Goal: Task Accomplishment & Management: Manage account settings

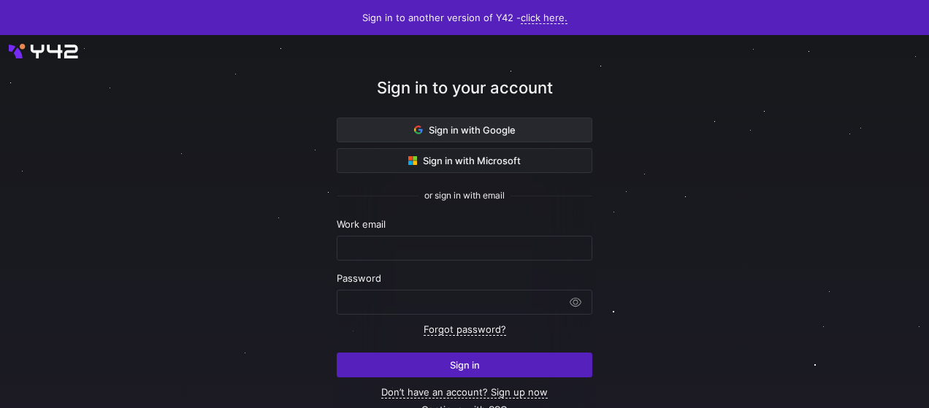
click at [468, 132] on span "Sign in with Google" at bounding box center [465, 130] width 102 height 12
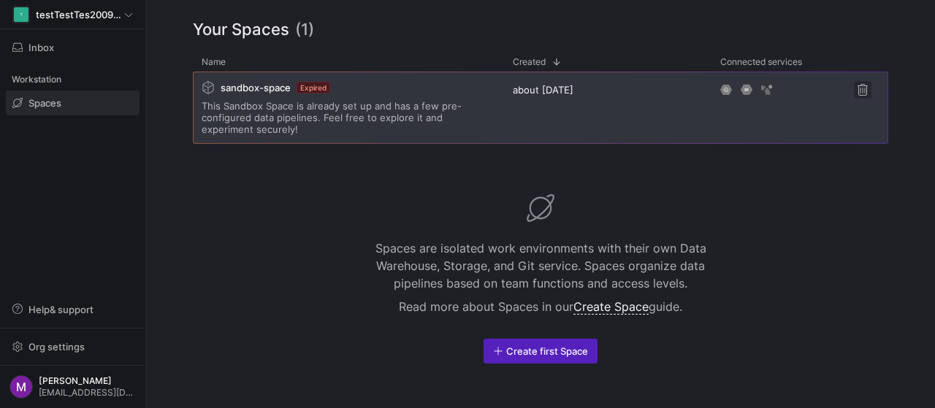
click at [866, 91] on span "Press SPACE to select this row." at bounding box center [863, 90] width 18 height 18
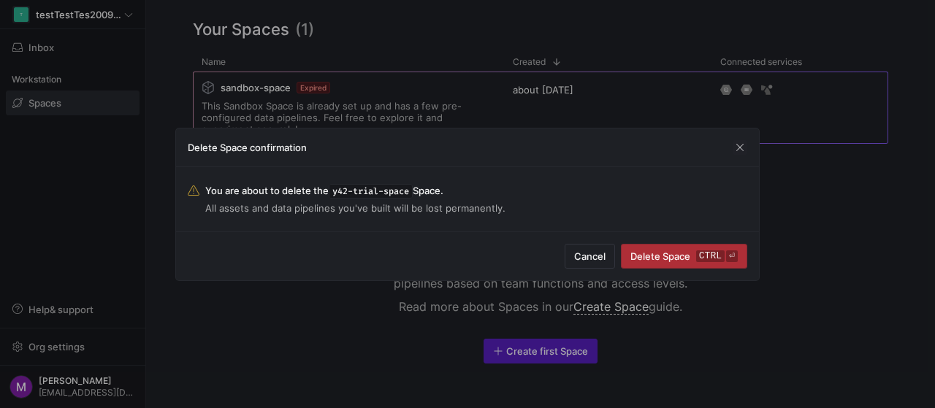
click at [668, 255] on span "Delete Space ctrl ⏎" at bounding box center [683, 257] width 107 height 12
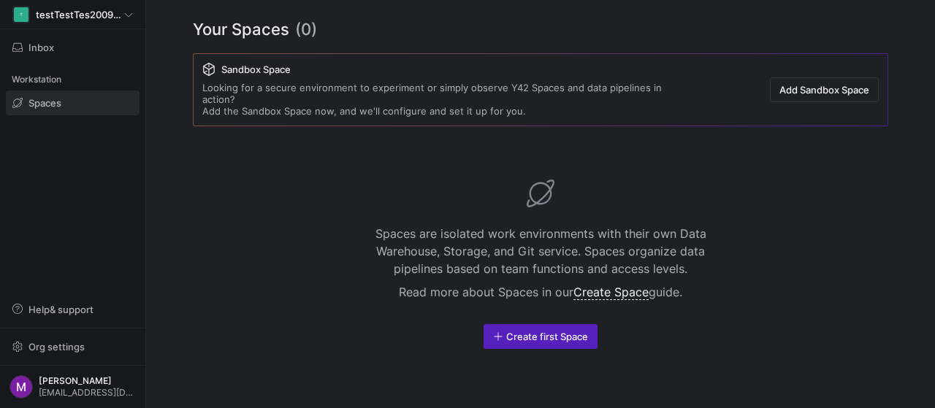
click at [337, 147] on div "Spaces are isolated work environments with their own Data Warehouse, Storage, a…" at bounding box center [540, 264] width 695 height 253
click at [56, 343] on span "Org settings" at bounding box center [56, 347] width 56 height 12
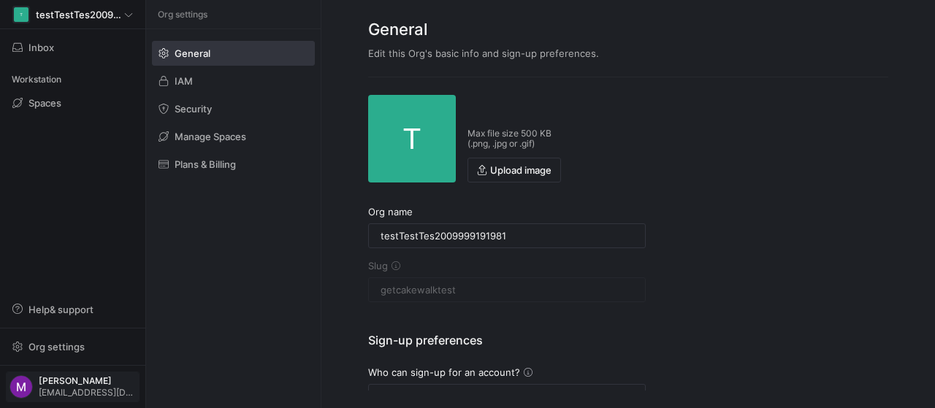
click at [63, 389] on span "[EMAIL_ADDRESS][DOMAIN_NAME]" at bounding box center [87, 393] width 97 height 10
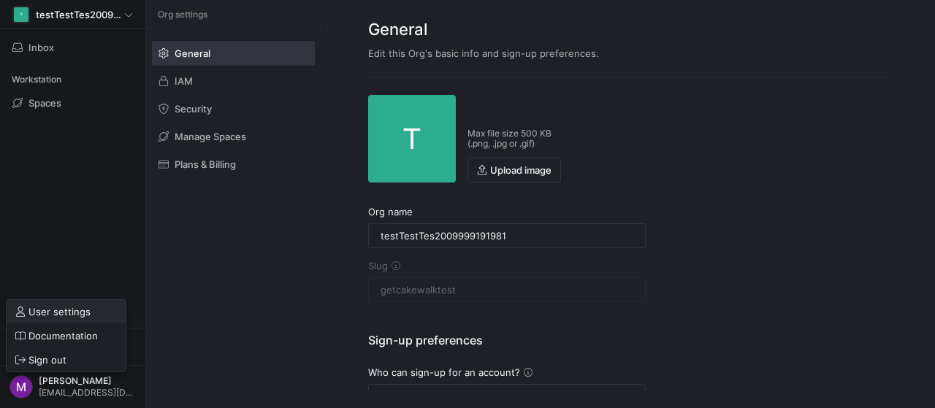
click at [63, 310] on span "User settings" at bounding box center [59, 312] width 62 height 12
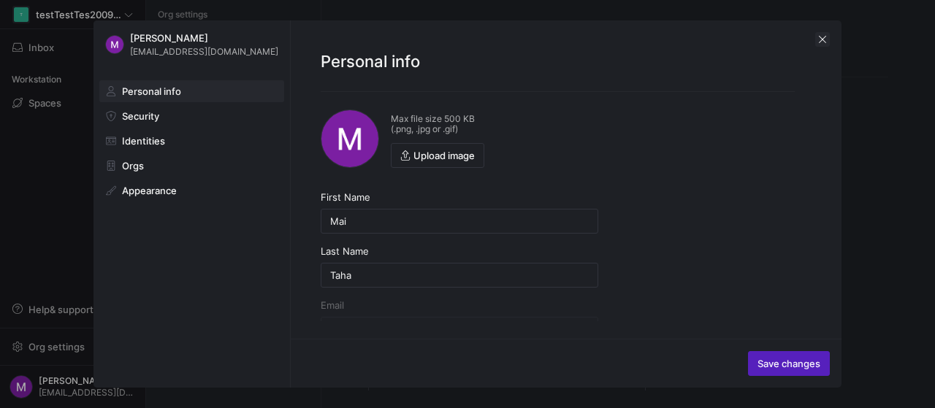
click at [823, 42] on span "button" at bounding box center [822, 39] width 15 height 15
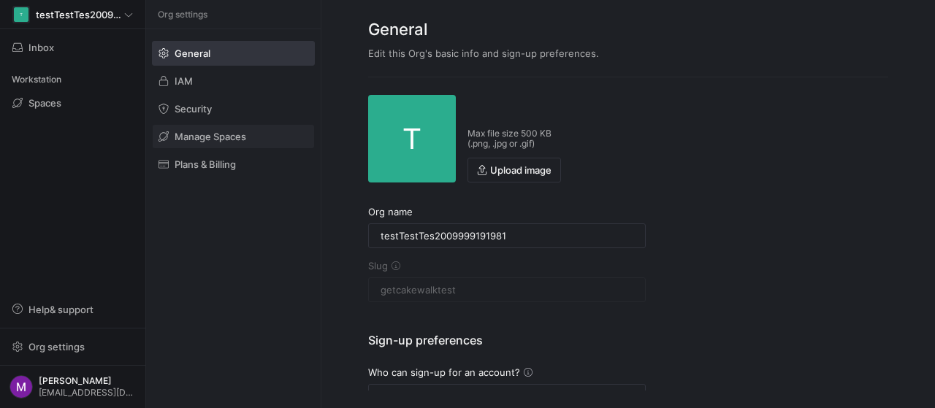
click at [221, 135] on span "Manage Spaces" at bounding box center [211, 137] width 72 height 12
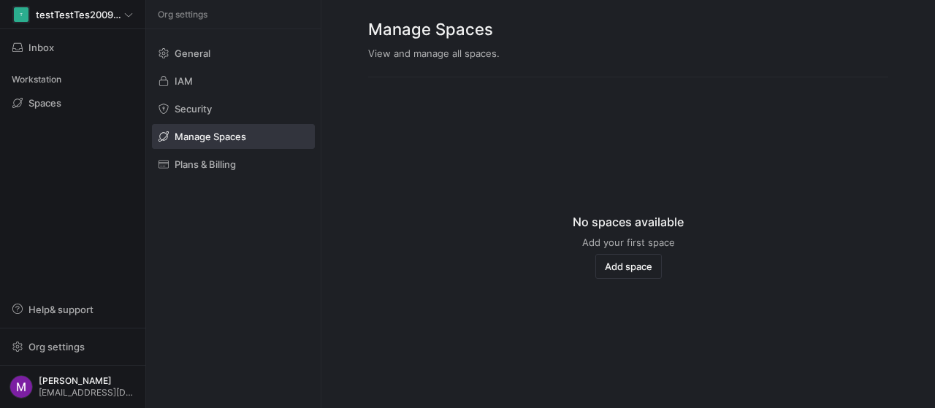
click at [50, 69] on div "Workstation" at bounding box center [73, 80] width 134 height 22
click at [32, 52] on span "Inbox" at bounding box center [41, 48] width 26 height 12
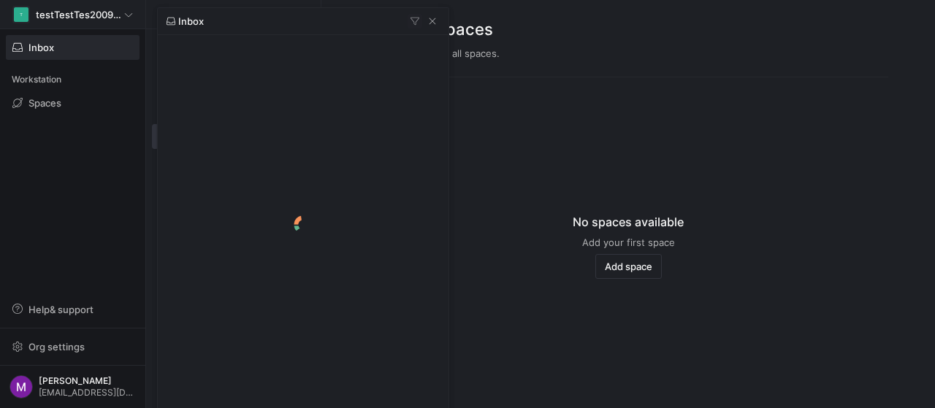
click at [106, 23] on div at bounding box center [467, 204] width 935 height 408
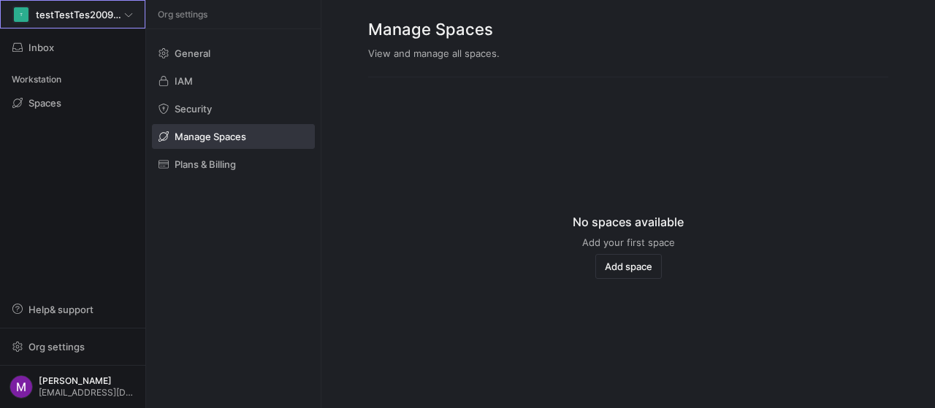
click at [106, 23] on span at bounding box center [73, 14] width 144 height 27
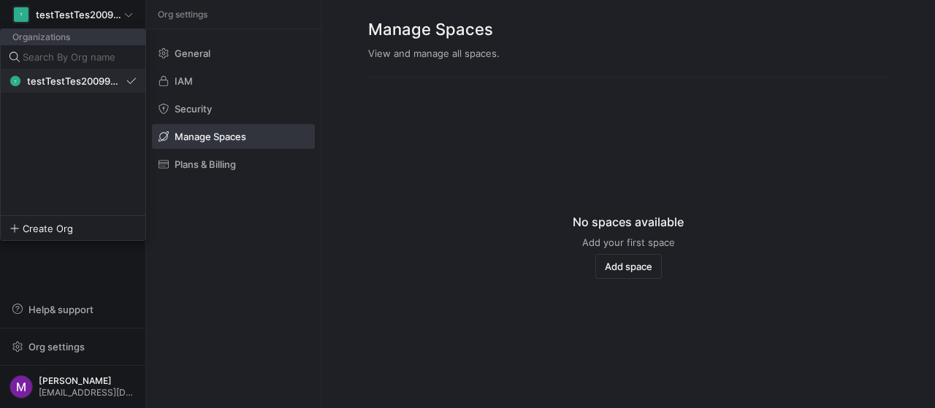
click at [91, 85] on span "testTestTes2009999191981" at bounding box center [74, 81] width 94 height 12
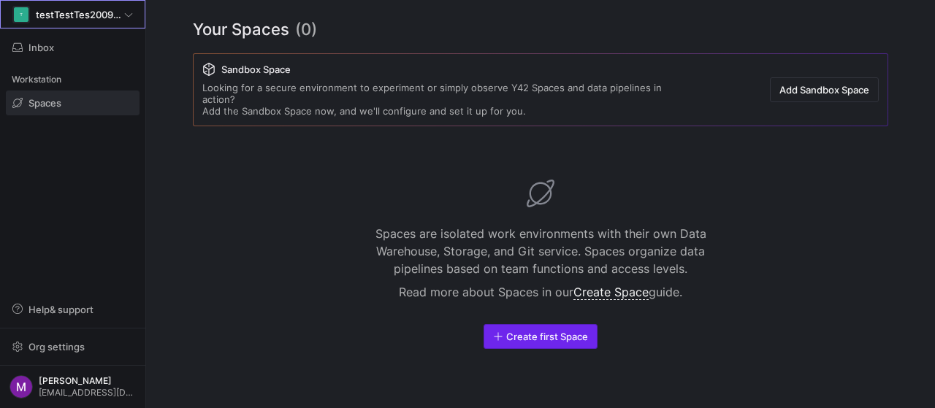
click at [533, 334] on span "Create first Space" at bounding box center [547, 337] width 82 height 12
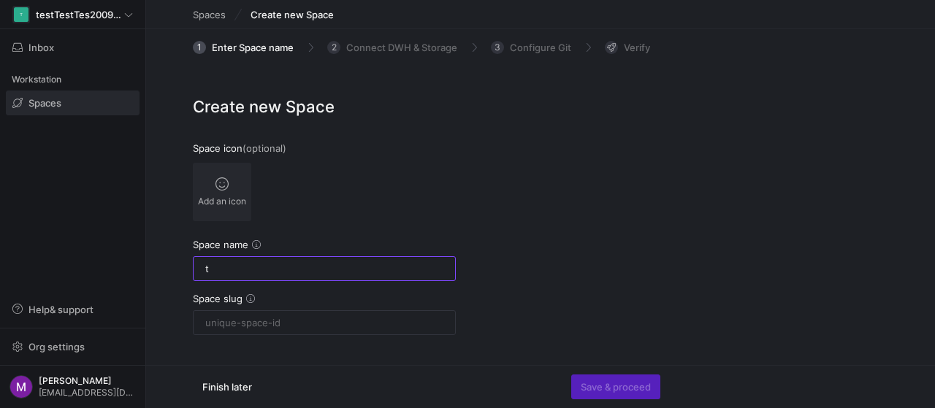
type input "te"
type input "test"
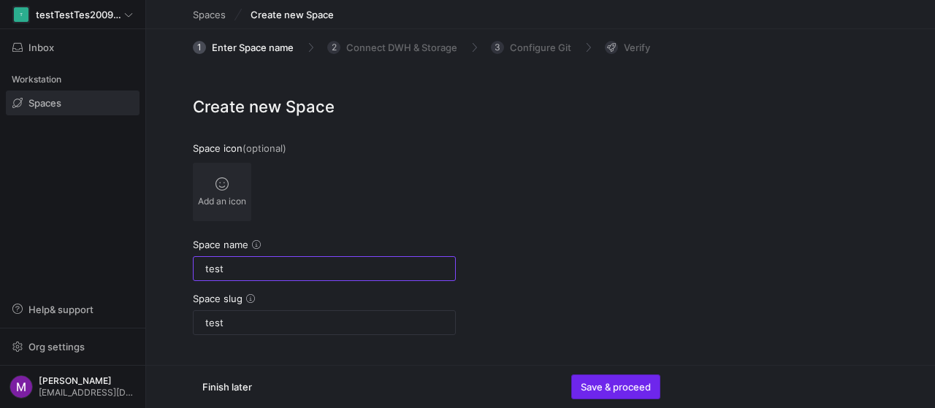
click at [614, 389] on span "Save & proceed" at bounding box center [616, 387] width 70 height 12
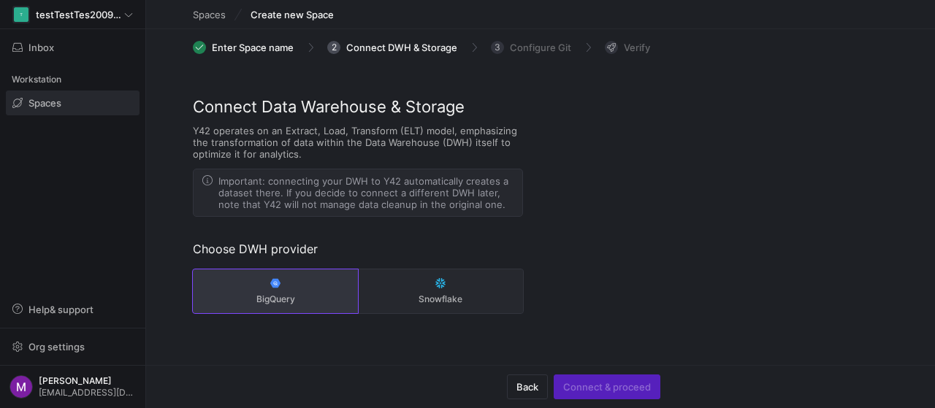
click at [317, 297] on span "BigQuery" at bounding box center [275, 299] width 153 height 10
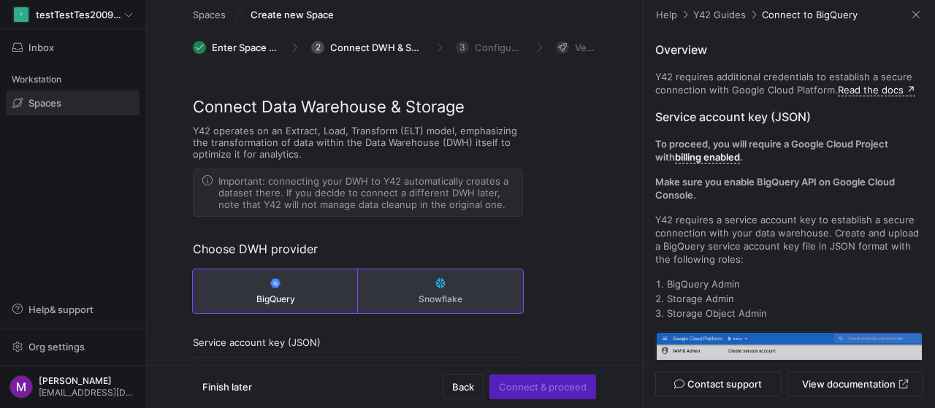
click at [440, 307] on button "Snowflake" at bounding box center [440, 292] width 165 height 44
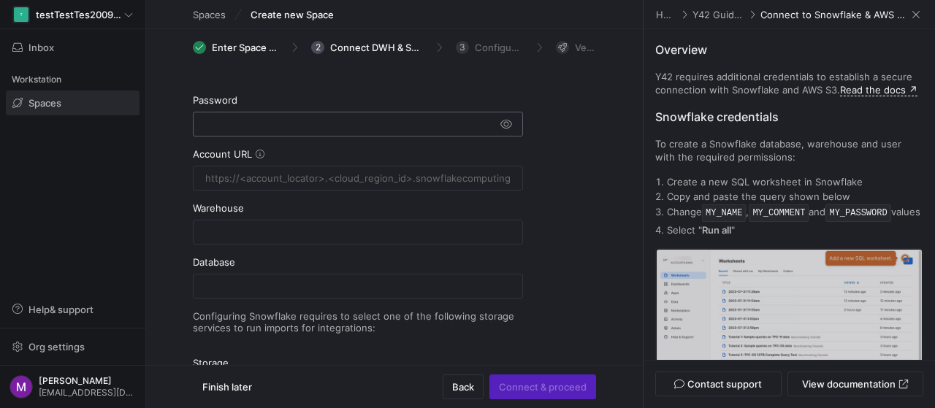
scroll to position [381, 0]
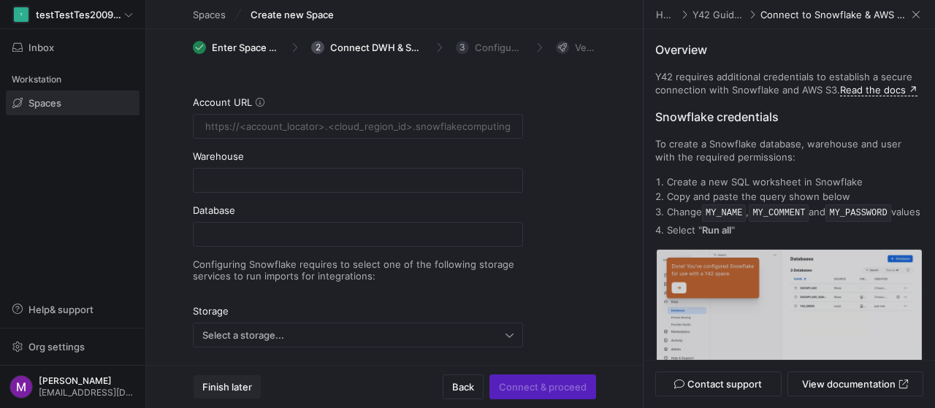
click at [235, 394] on span "button" at bounding box center [227, 386] width 67 height 23
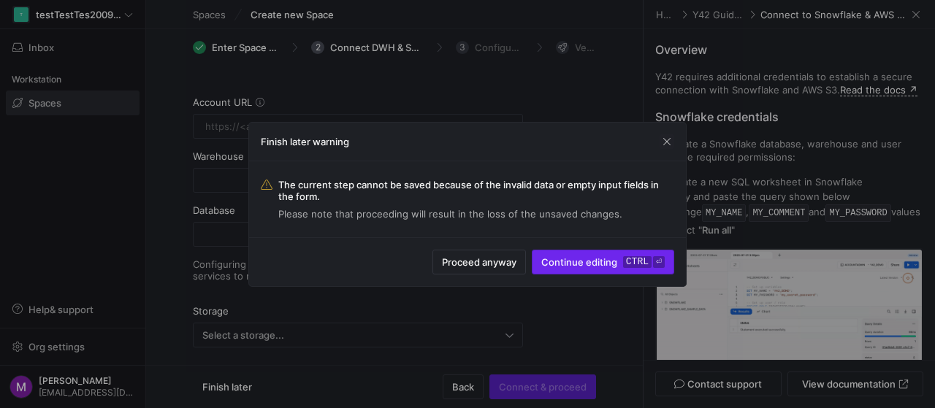
drag, startPoint x: 578, startPoint y: 262, endPoint x: 556, endPoint y: 262, distance: 21.9
click at [579, 262] on span "Continue editing ctrl ⏎" at bounding box center [602, 262] width 123 height 12
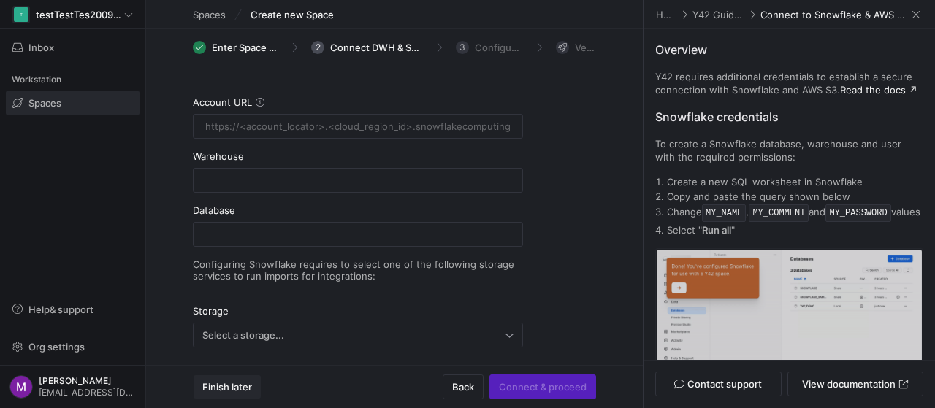
click at [239, 391] on span "Finish later" at bounding box center [227, 387] width 50 height 12
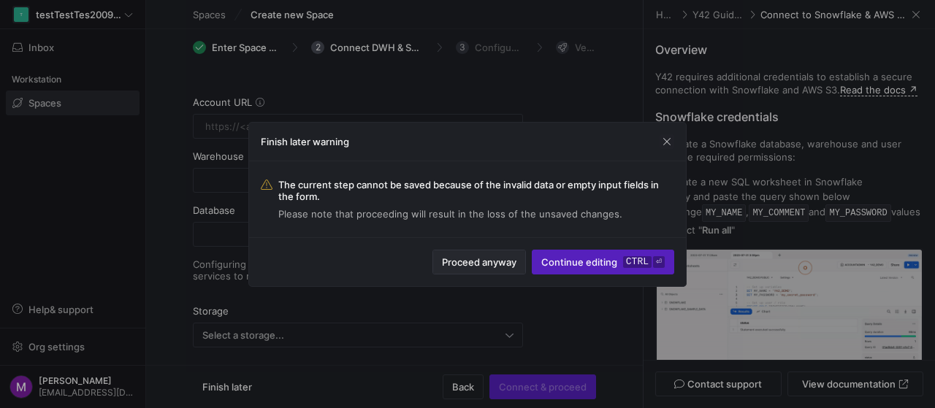
click at [482, 257] on span "Proceed anyway" at bounding box center [479, 262] width 75 height 12
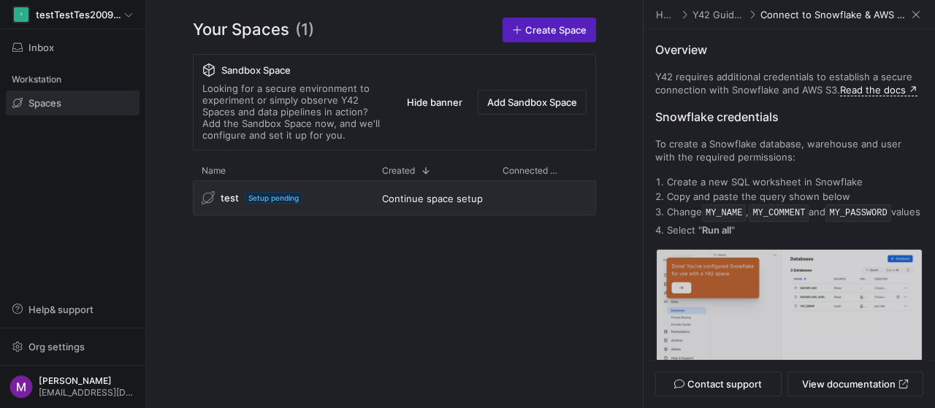
click at [264, 112] on div "Looking for a secure environment to experiment or simply observe Y42 Spaces and…" at bounding box center [293, 112] width 183 height 58
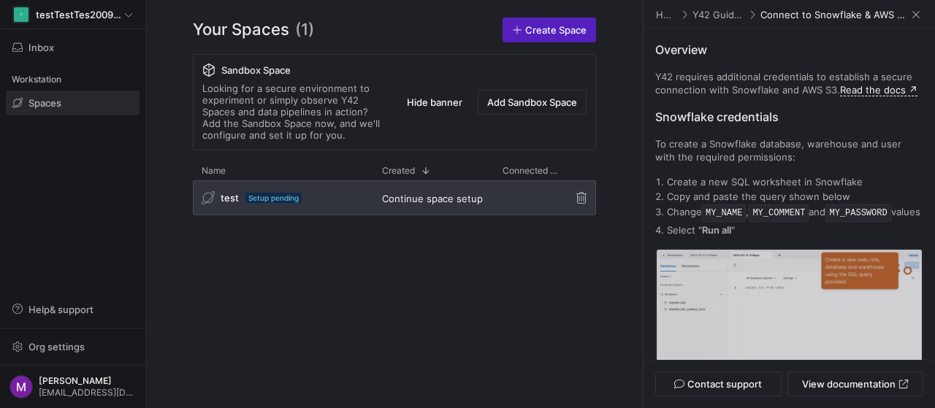
click at [418, 199] on span "Continue space setup" at bounding box center [432, 199] width 101 height 12
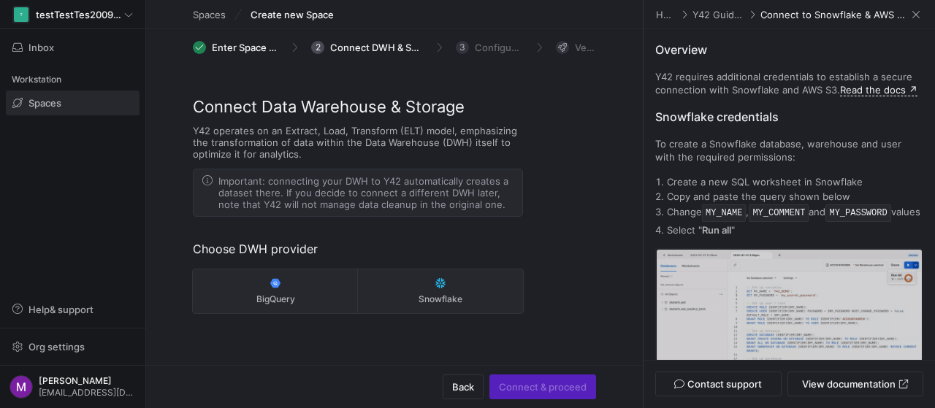
click at [388, 202] on span "Important: connecting your DWH to Y42 automatically creates a dataset there. If…" at bounding box center [365, 192] width 295 height 35
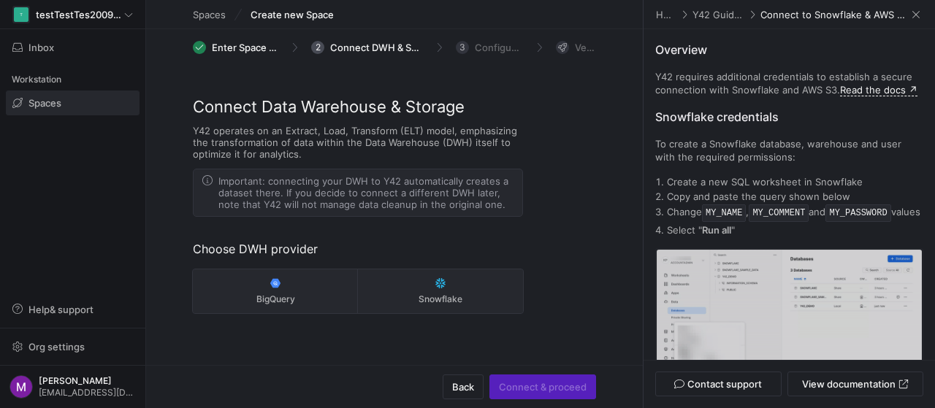
click at [47, 104] on span "Spaces" at bounding box center [44, 103] width 33 height 12
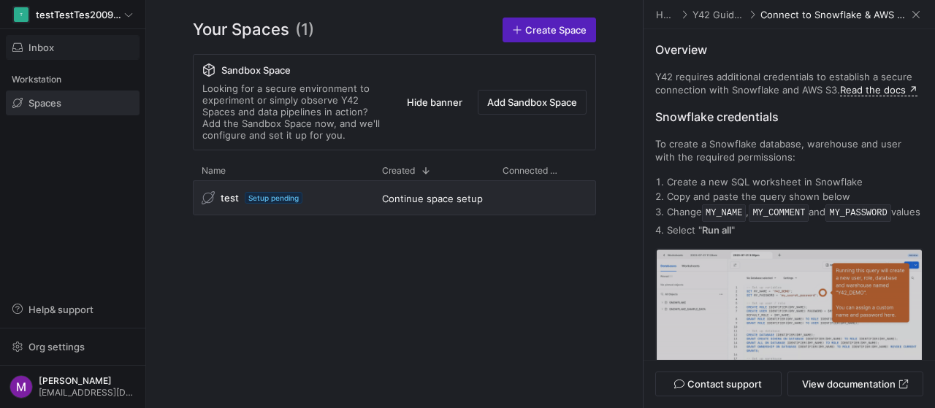
click at [58, 43] on span "Inbox" at bounding box center [72, 48] width 121 height 12
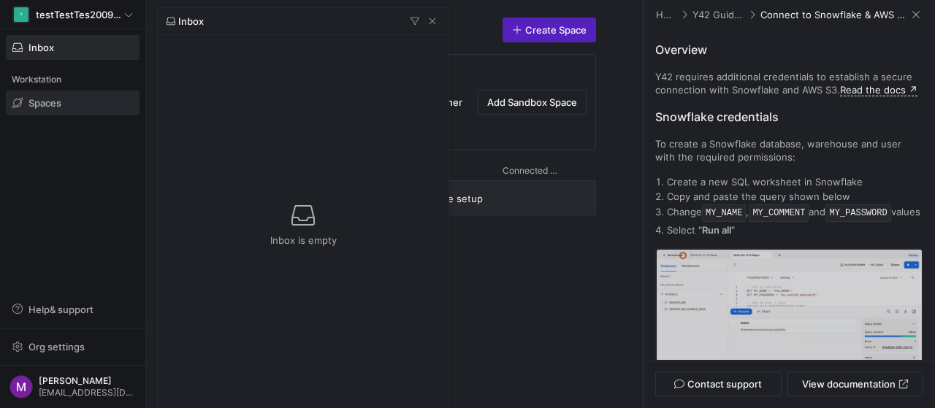
click at [57, 383] on div at bounding box center [467, 204] width 935 height 408
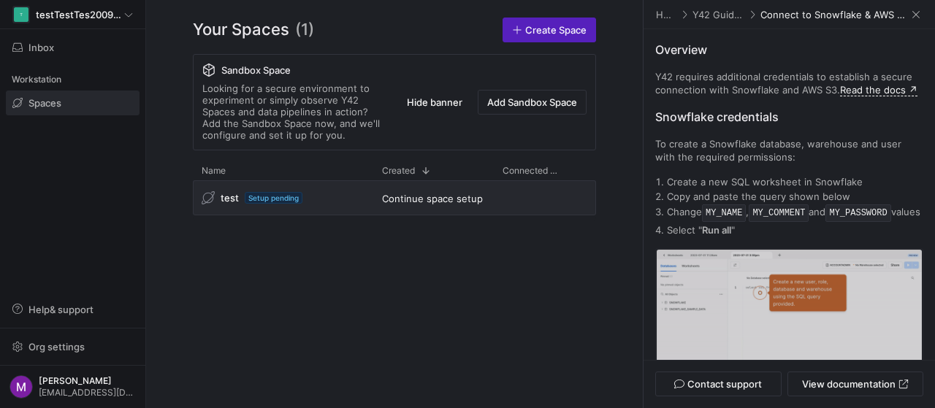
click at [57, 383] on span "[PERSON_NAME]" at bounding box center [87, 381] width 97 height 10
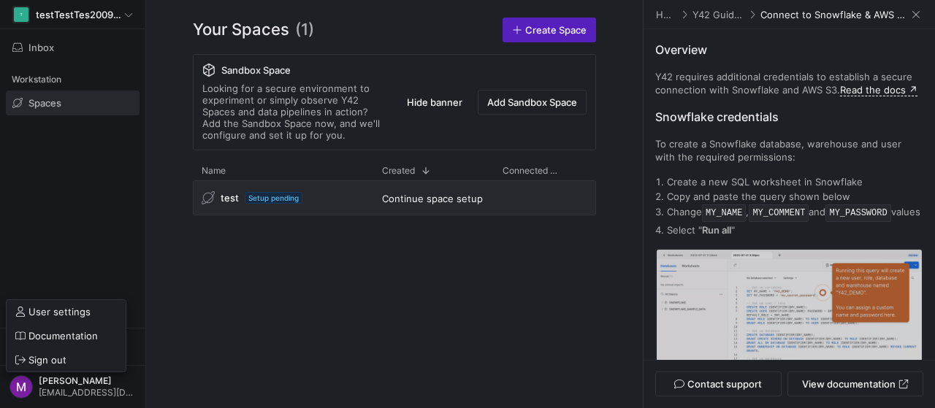
drag, startPoint x: 199, startPoint y: 287, endPoint x: 165, endPoint y: 302, distance: 36.6
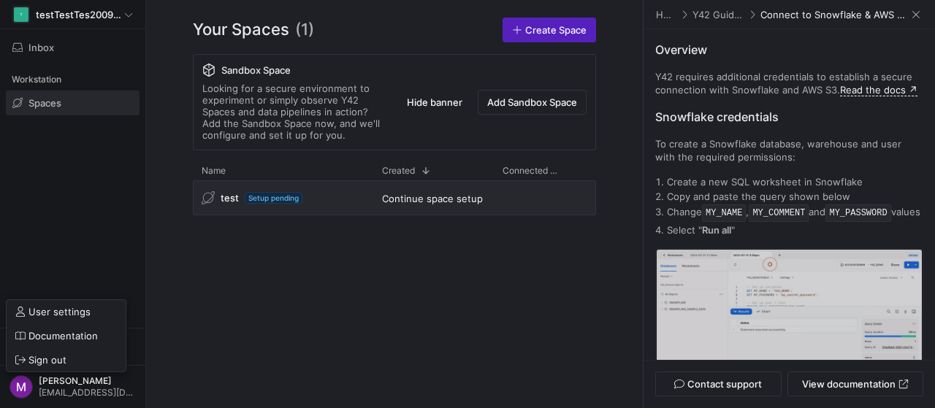
click at [199, 287] on div at bounding box center [467, 204] width 935 height 408
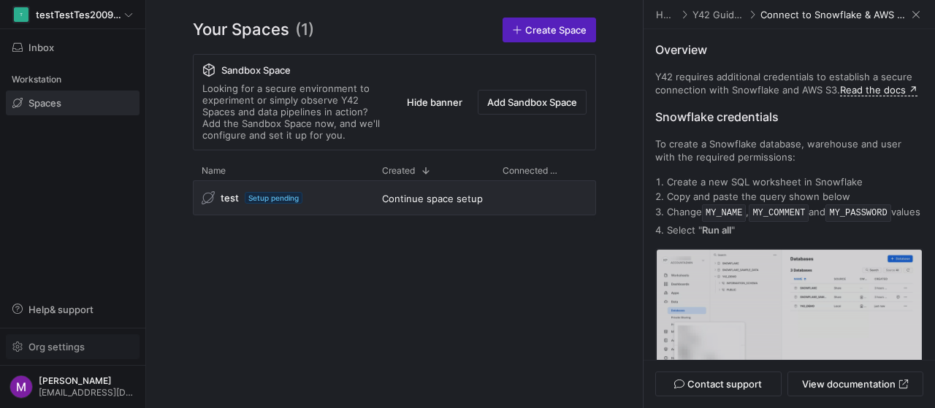
click at [48, 348] on span "Org settings" at bounding box center [56, 347] width 56 height 12
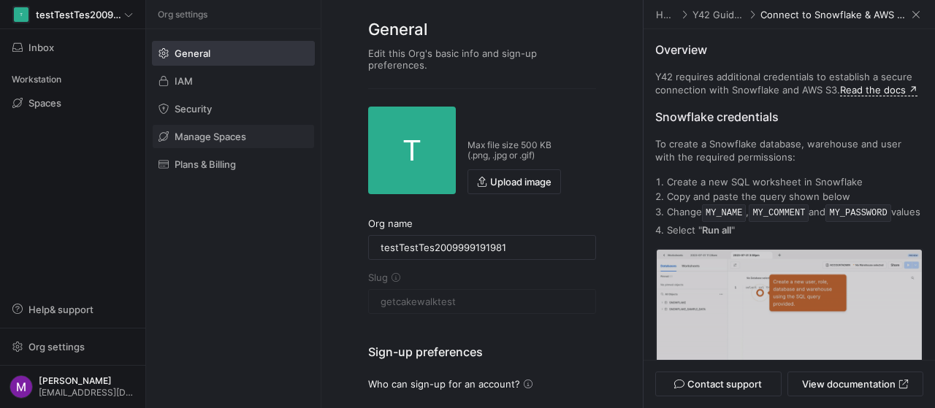
click at [244, 134] on span "Manage Spaces" at bounding box center [211, 137] width 72 height 12
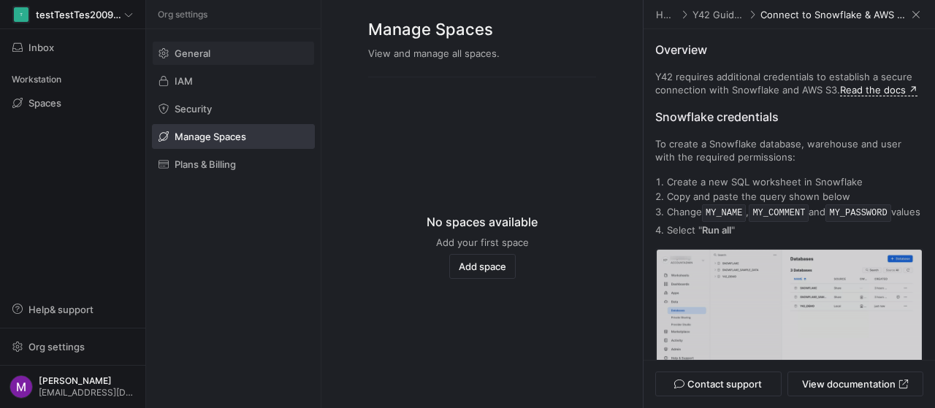
click at [192, 43] on span at bounding box center [233, 53] width 161 height 23
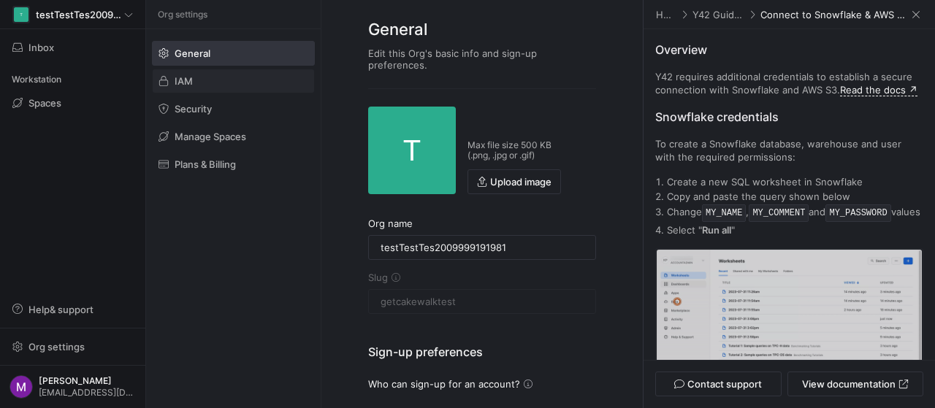
click at [179, 75] on span "IAM" at bounding box center [184, 81] width 18 height 12
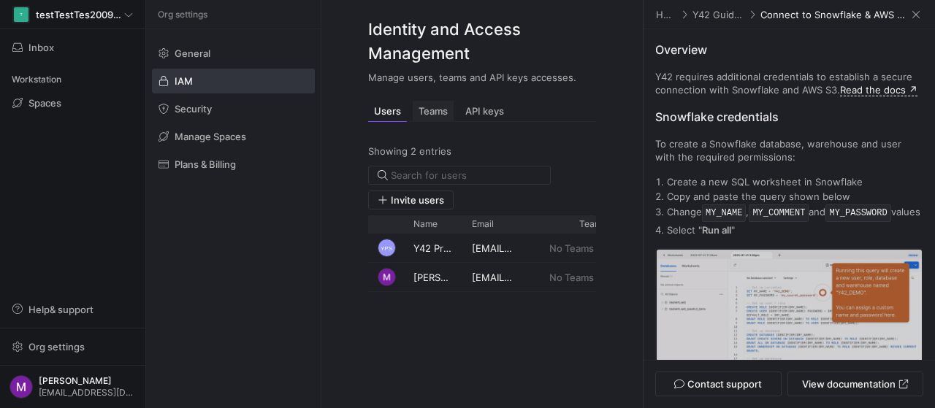
click at [433, 115] on span "Teams" at bounding box center [433, 111] width 29 height 9
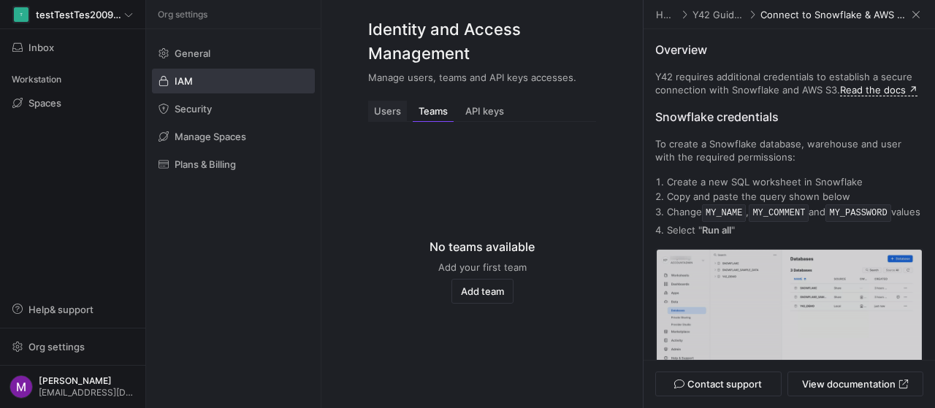
click at [394, 115] on span "Users" at bounding box center [387, 111] width 27 height 9
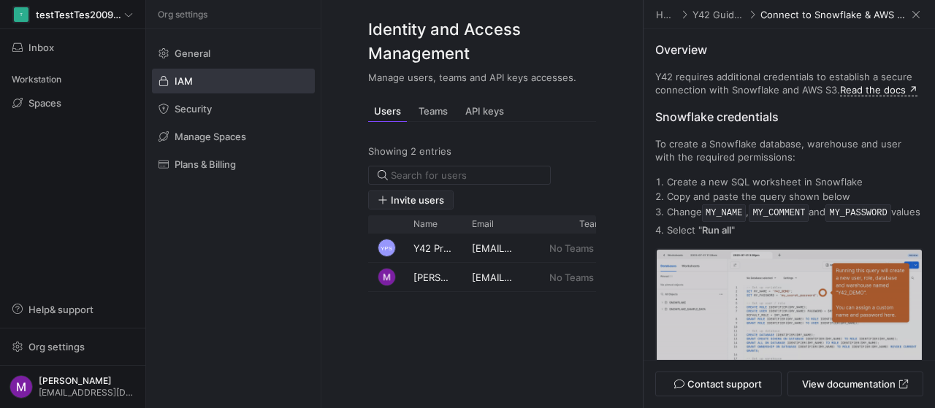
click at [413, 198] on span "Invite users" at bounding box center [417, 200] width 53 height 12
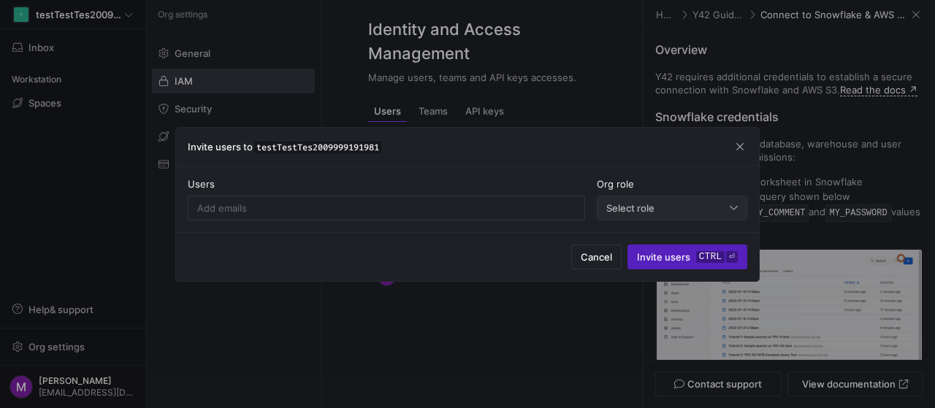
click at [665, 214] on div "Select role" at bounding box center [671, 207] width 131 height 23
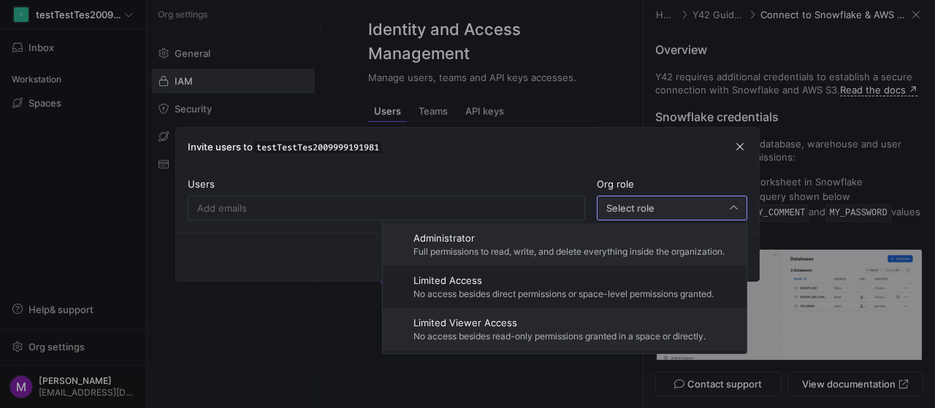
drag, startPoint x: 722, startPoint y: 329, endPoint x: 450, endPoint y: 309, distance: 273.2
click at [450, 309] on span "Limited Viewer Access No access besides read-only permissions granted in a spac…" at bounding box center [565, 329] width 352 height 42
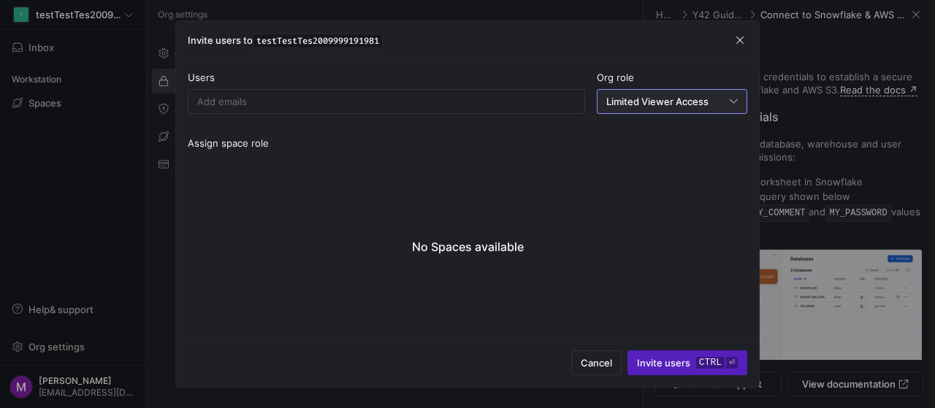
click at [685, 96] on span "Limited Viewer Access" at bounding box center [657, 102] width 102 height 12
